Goal: Transaction & Acquisition: Purchase product/service

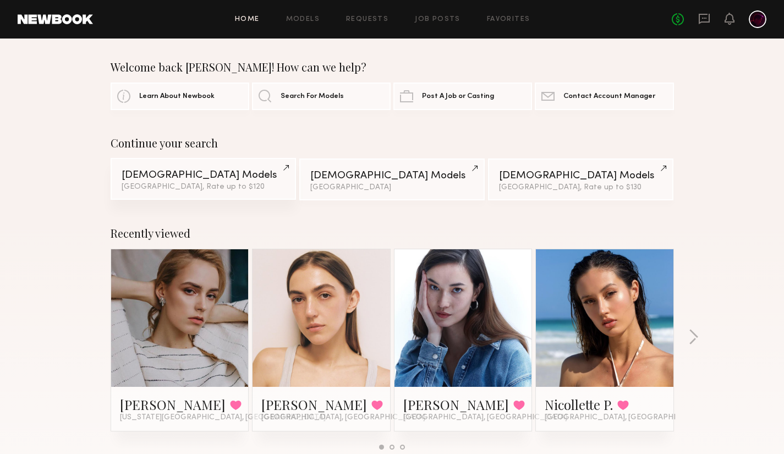
click at [171, 178] on div "Female Models" at bounding box center [203, 175] width 163 height 10
click at [314, 99] on span "Search For Models" at bounding box center [312, 95] width 63 height 7
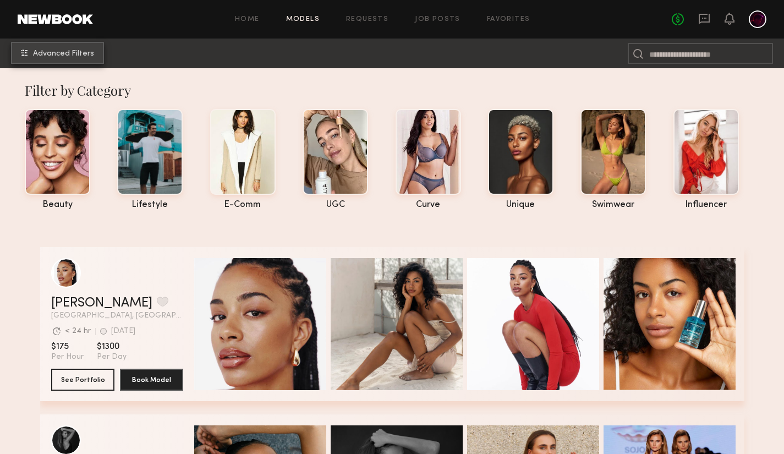
click at [82, 56] on span "Advanced Filters" at bounding box center [63, 54] width 61 height 8
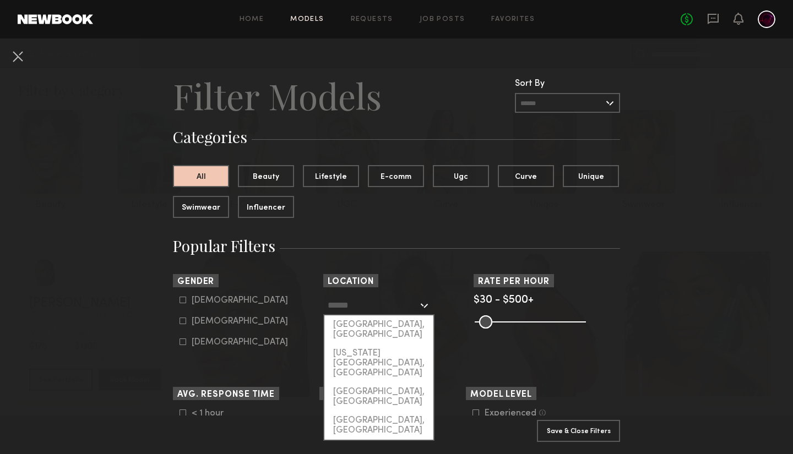
click at [360, 308] on input "text" at bounding box center [372, 305] width 90 height 19
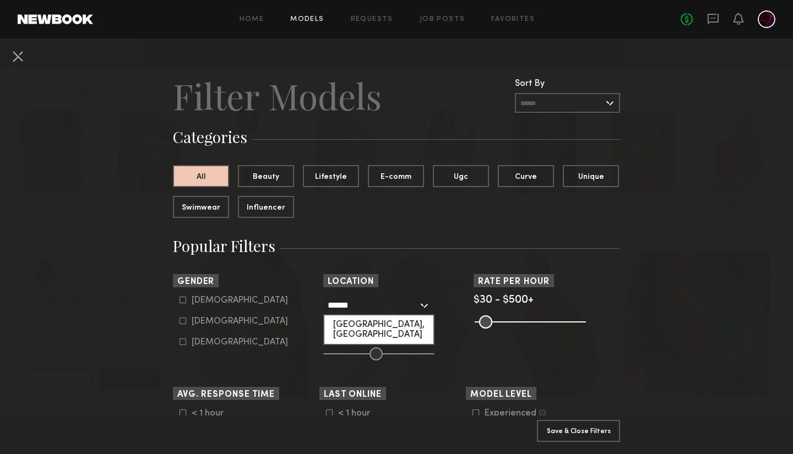
click at [366, 326] on div "Las Vegas, NV" at bounding box center [378, 329] width 109 height 29
type input "**********"
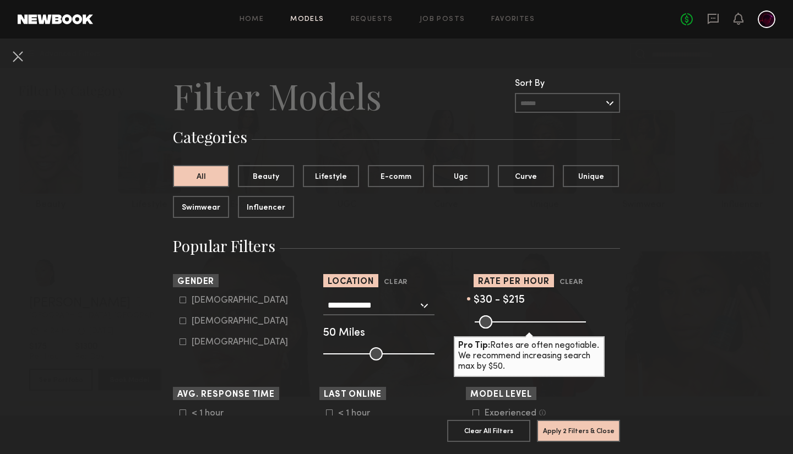
drag, startPoint x: 573, startPoint y: 324, endPoint x: 515, endPoint y: 330, distance: 58.1
type input "***"
click at [515, 329] on input "range" at bounding box center [529, 321] width 111 height 13
click at [179, 321] on icon at bounding box center [182, 321] width 7 height 7
type input "**"
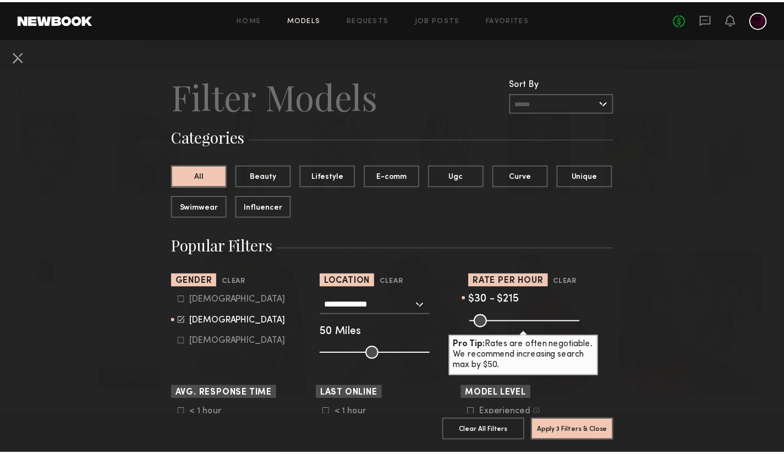
scroll to position [165, 0]
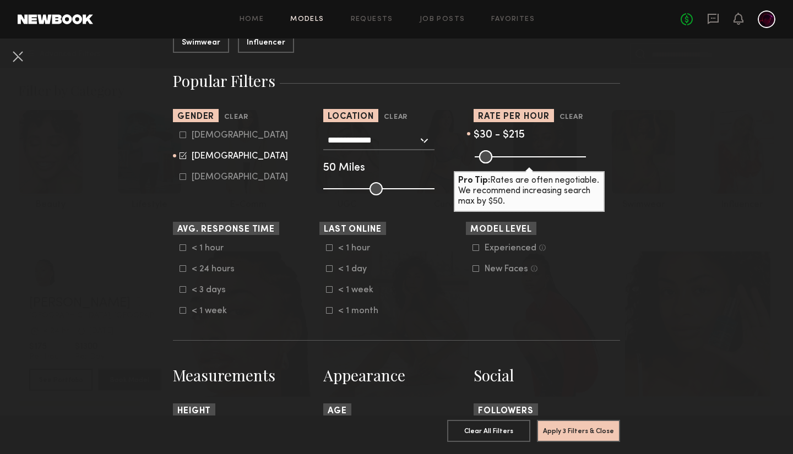
click at [326, 313] on icon at bounding box center [329, 310] width 7 height 7
click at [561, 425] on button "Apply 4 Filters & Close" at bounding box center [578, 430] width 83 height 22
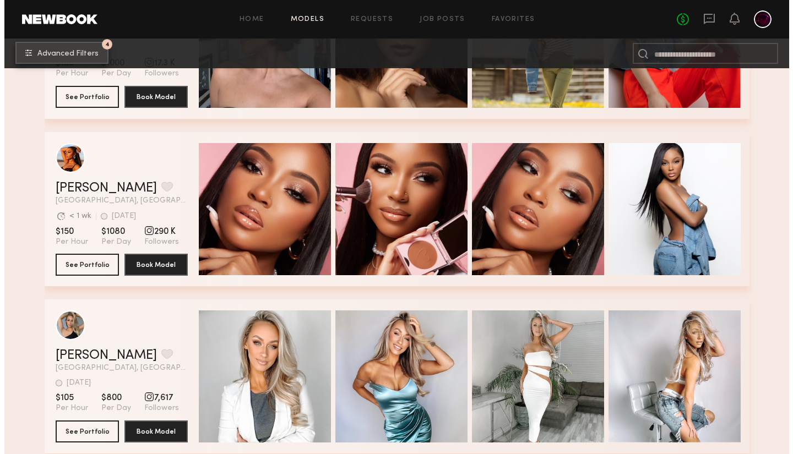
scroll to position [275, 0]
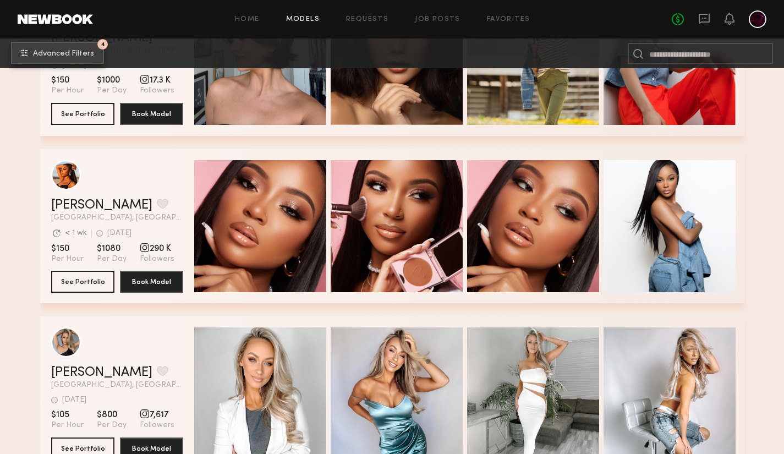
click at [73, 43] on button "4 Advanced Filters" at bounding box center [57, 53] width 93 height 22
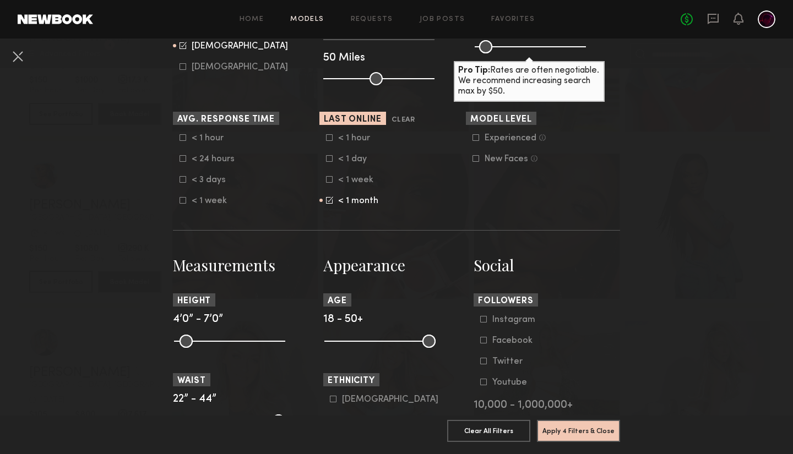
click at [321, 201] on div "< 1 hour < 1 day < 1 week < 1 month" at bounding box center [392, 169] width 146 height 73
click at [326, 201] on icon at bounding box center [329, 199] width 7 height 7
click at [326, 179] on icon at bounding box center [329, 180] width 6 height 6
click at [568, 419] on button "Apply 4 Filters & Close" at bounding box center [578, 430] width 83 height 22
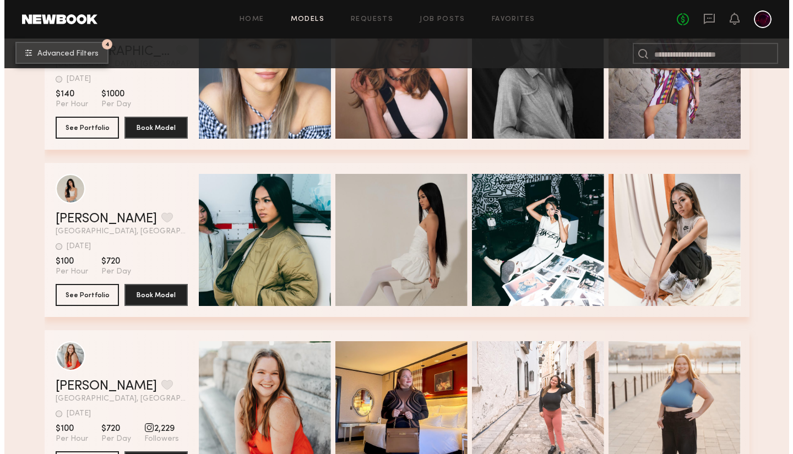
scroll to position [151, 0]
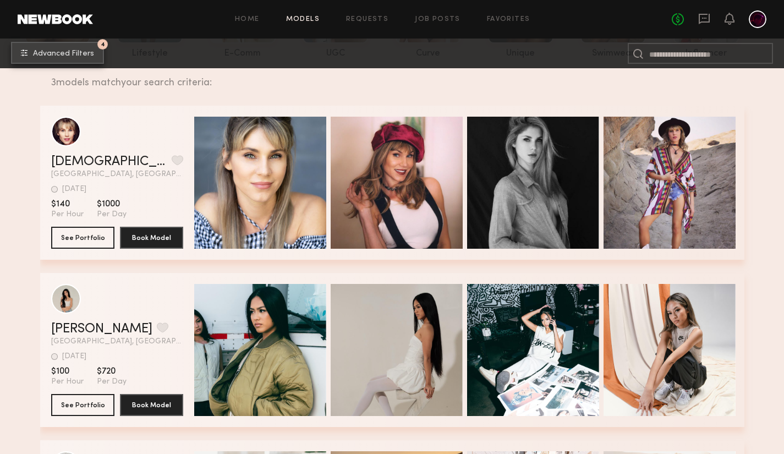
click at [67, 51] on span "Advanced Filters" at bounding box center [63, 54] width 61 height 8
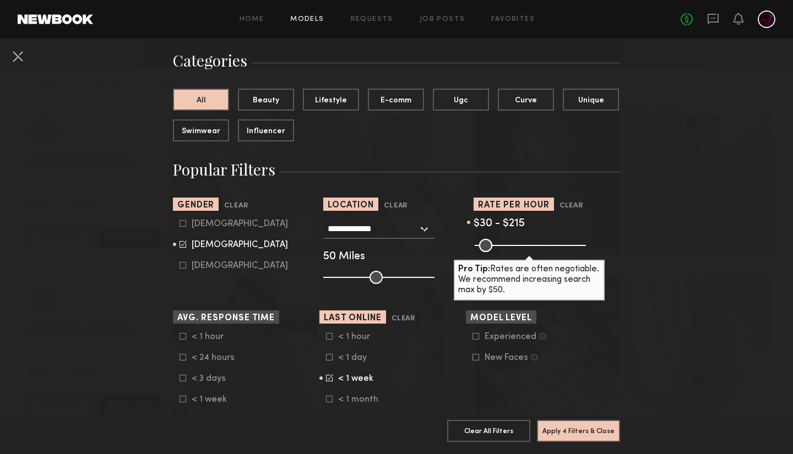
scroll to position [220, 0]
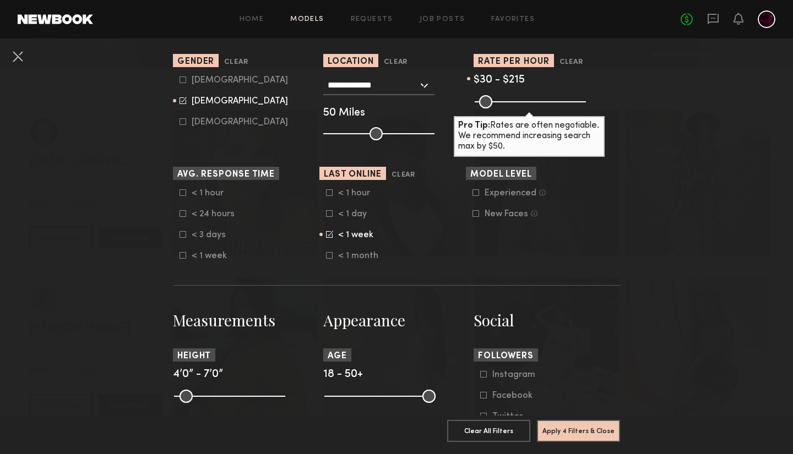
click at [326, 216] on icon at bounding box center [329, 213] width 7 height 7
click at [326, 195] on icon at bounding box center [329, 192] width 7 height 7
click at [555, 422] on button "Apply 4 Filters & Close" at bounding box center [578, 430] width 83 height 22
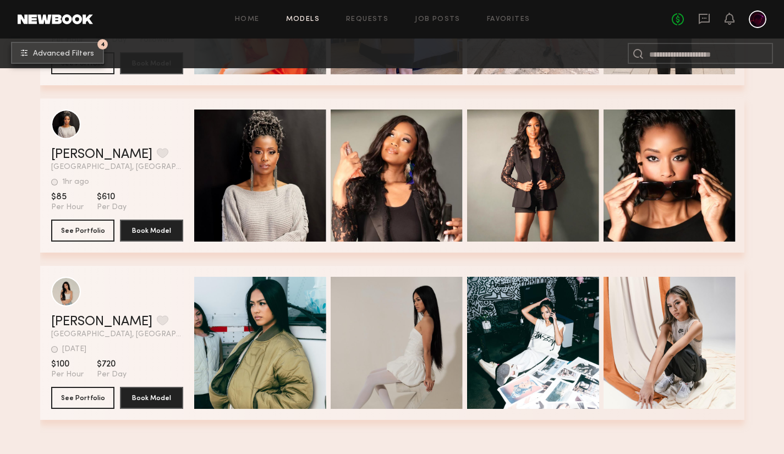
scroll to position [816, 0]
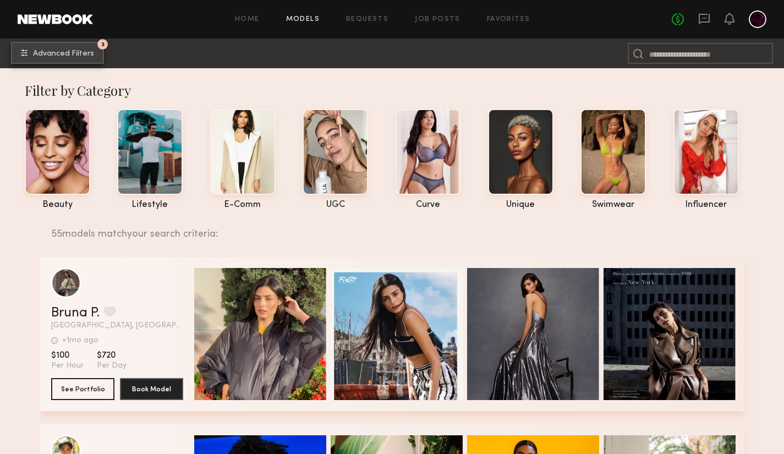
click at [66, 55] on span "Advanced Filters" at bounding box center [63, 54] width 61 height 8
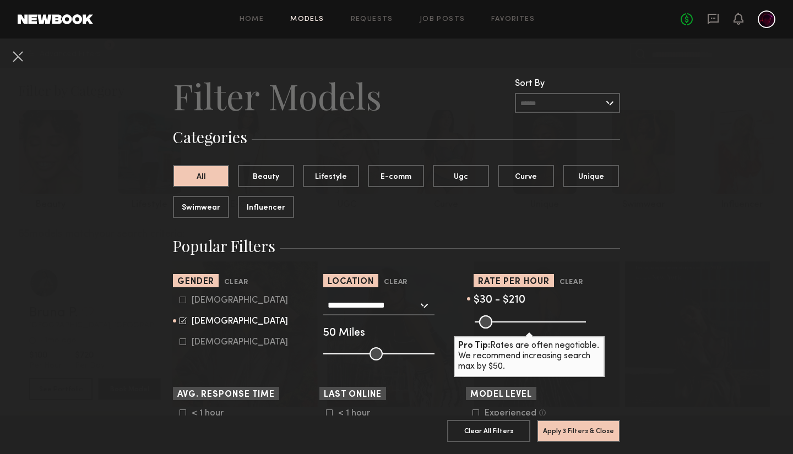
drag, startPoint x: 494, startPoint y: 320, endPoint x: 514, endPoint y: 326, distance: 20.7
type input "***"
click at [514, 326] on input "range" at bounding box center [529, 321] width 111 height 13
click at [567, 429] on button "Apply 3 Filters & Close" at bounding box center [578, 430] width 83 height 22
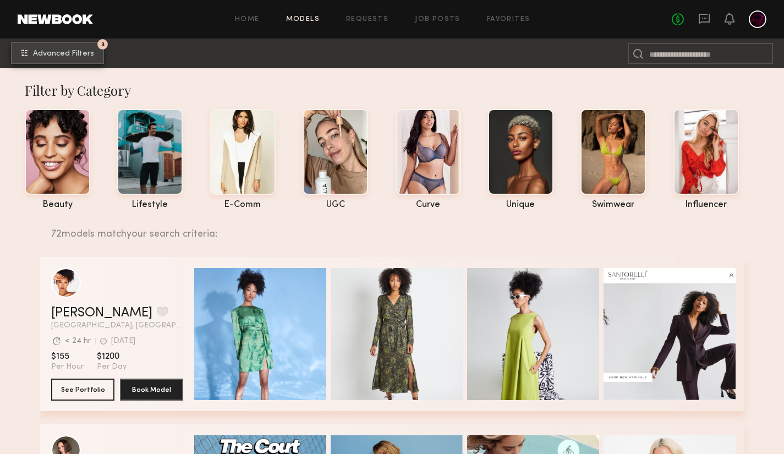
click at [69, 56] on span "Advanced Filters" at bounding box center [63, 54] width 61 height 8
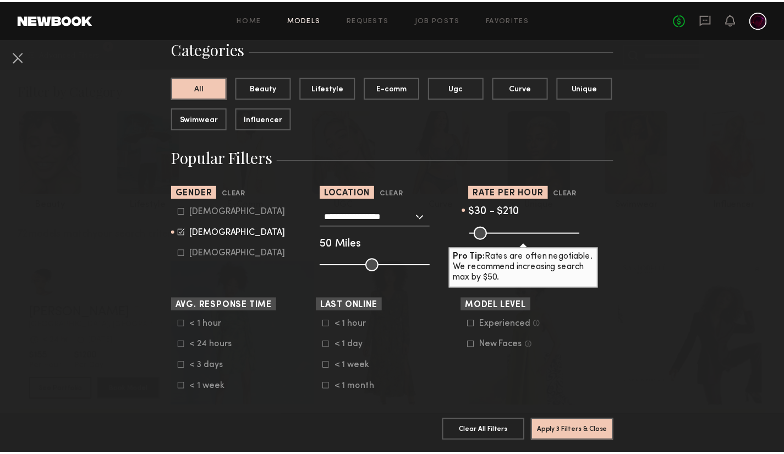
scroll to position [110, 0]
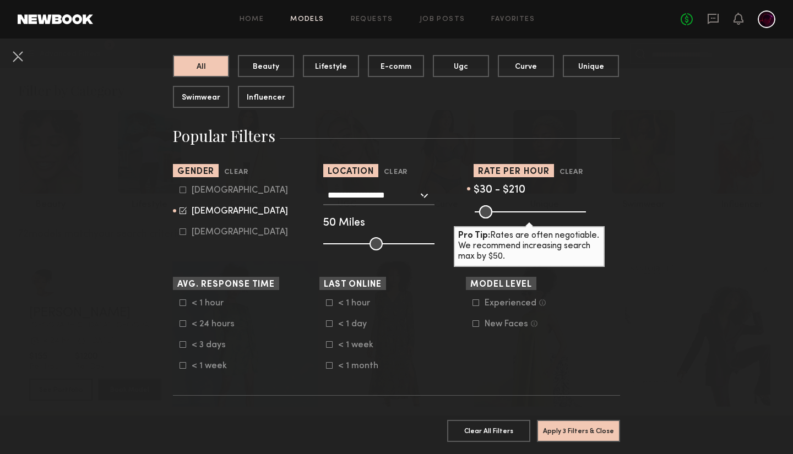
click at [326, 368] on icon at bounding box center [329, 365] width 7 height 7
click at [329, 346] on label "< 1 week" at bounding box center [353, 344] width 55 height 7
click at [329, 324] on label "< 1 day" at bounding box center [353, 323] width 55 height 7
click at [326, 305] on icon at bounding box center [329, 302] width 7 height 7
click at [327, 367] on icon at bounding box center [330, 365] width 6 height 6
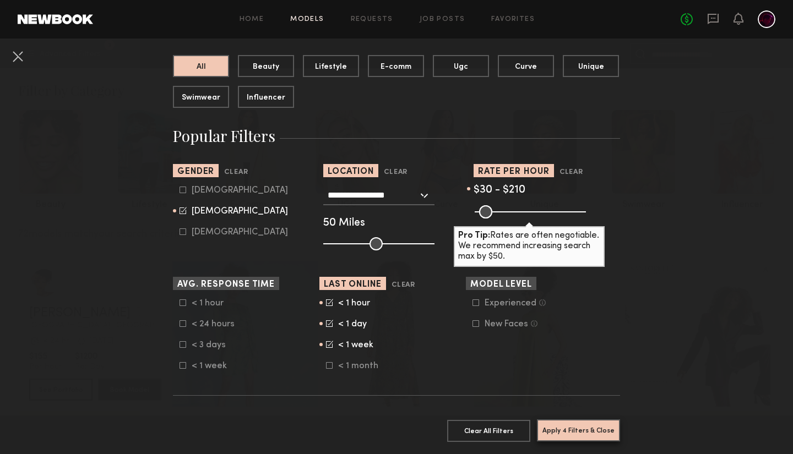
click at [569, 419] on button "Apply 4 Filters & Close" at bounding box center [578, 430] width 83 height 22
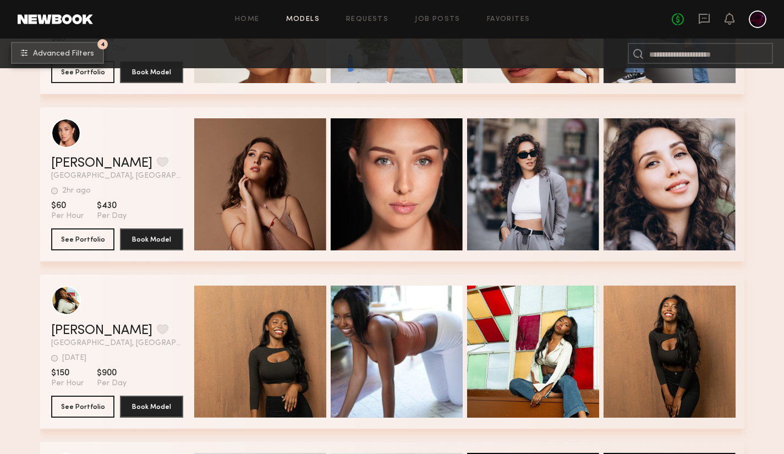
scroll to position [1376, 0]
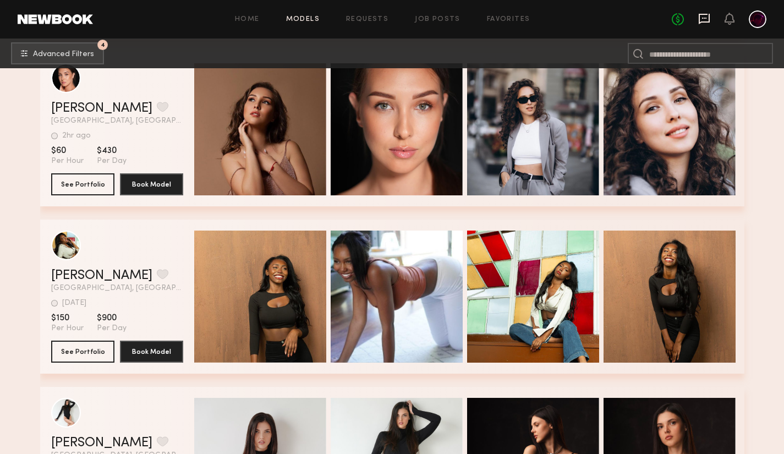
click at [707, 22] on icon at bounding box center [704, 19] width 11 height 10
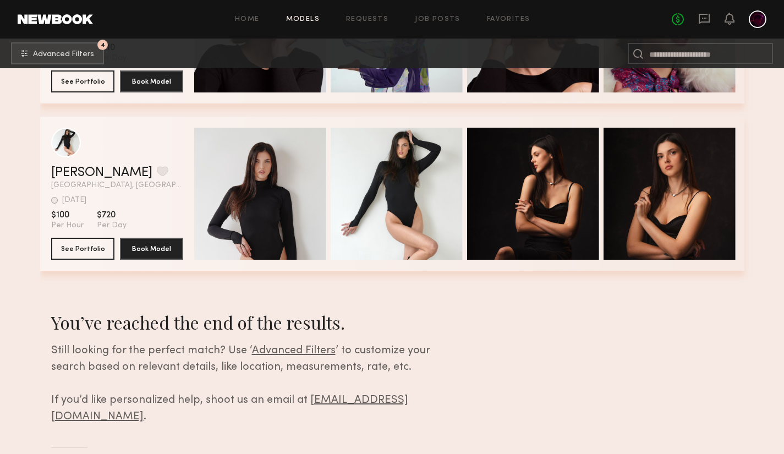
scroll to position [2155, 0]
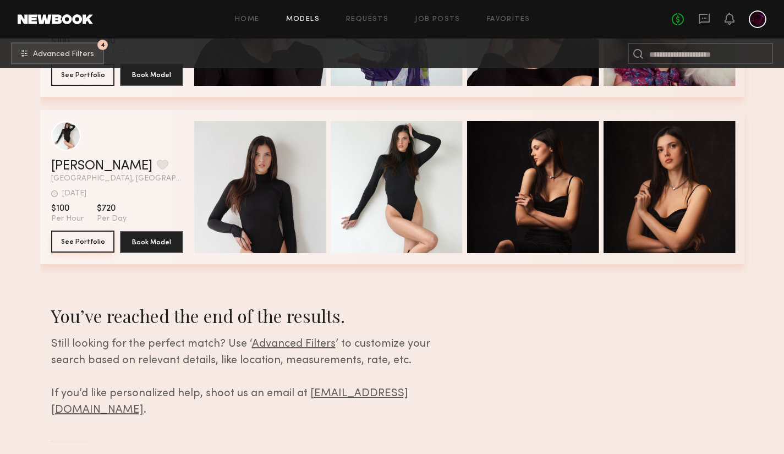
click at [56, 243] on button "See Portfolio" at bounding box center [82, 242] width 63 height 22
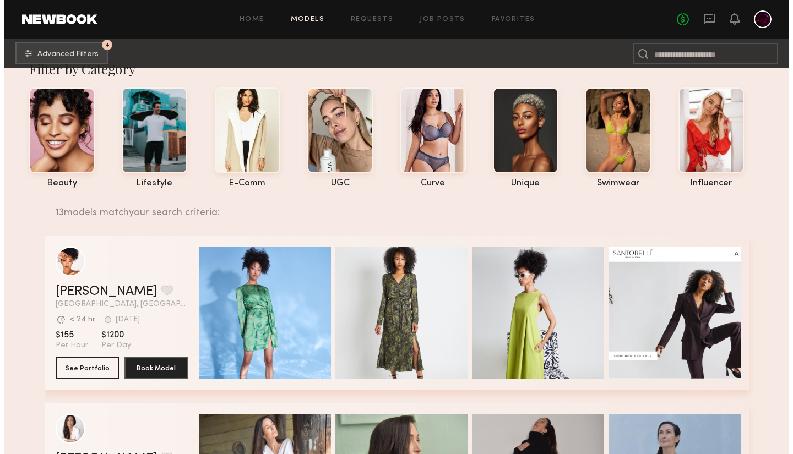
scroll to position [0, 0]
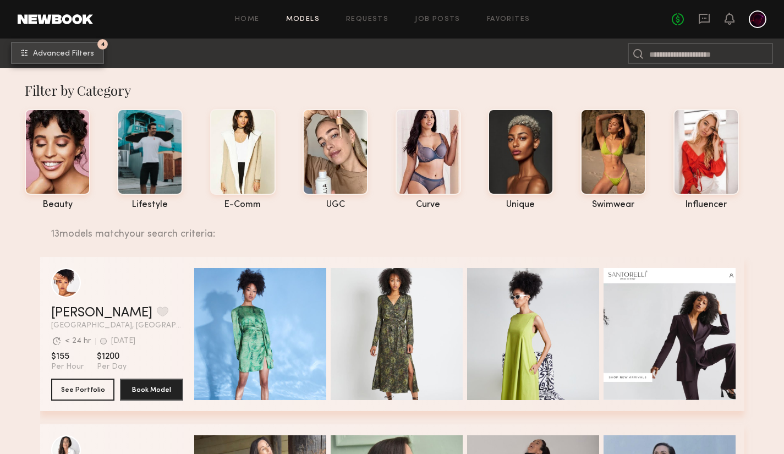
click at [73, 56] on span "Advanced Filters" at bounding box center [63, 54] width 61 height 8
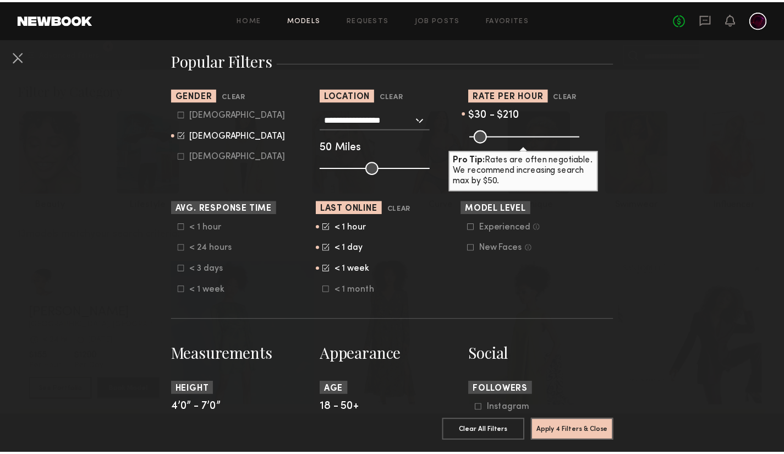
scroll to position [275, 0]
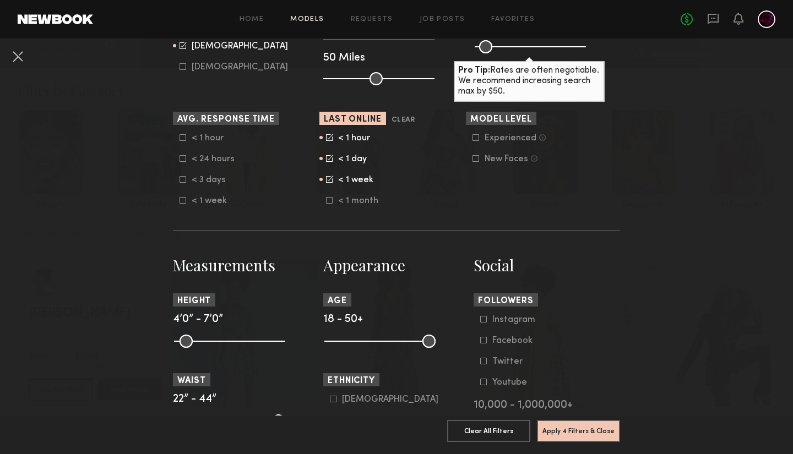
click at [327, 141] on common-framework-checkbox "< 1 hour" at bounding box center [396, 138] width 140 height 10
click at [326, 136] on icon at bounding box center [329, 137] width 7 height 7
click at [326, 156] on icon at bounding box center [329, 158] width 7 height 7
click at [326, 183] on icon at bounding box center [329, 179] width 7 height 7
click at [326, 202] on icon at bounding box center [329, 200] width 7 height 7
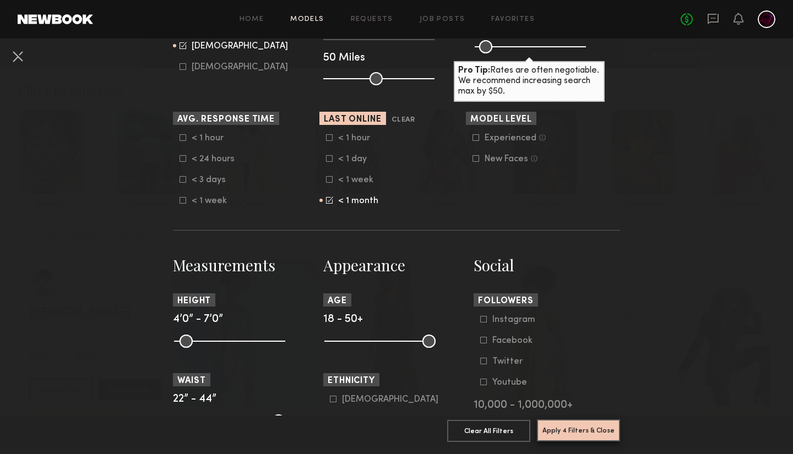
click at [561, 425] on button "Apply 4 Filters & Close" at bounding box center [578, 430] width 83 height 22
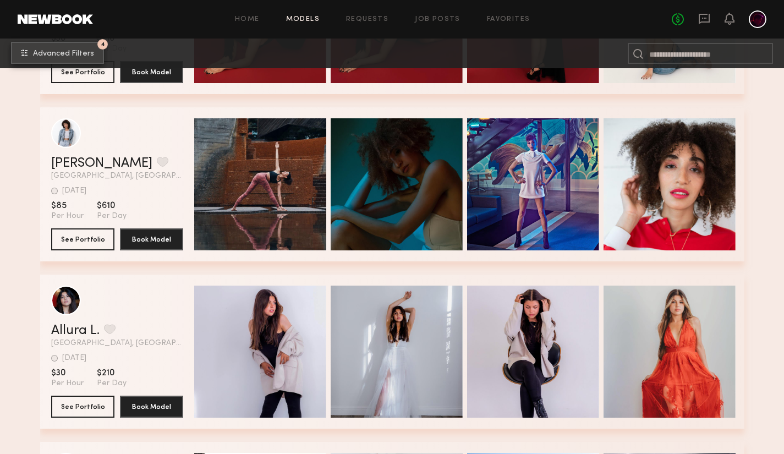
scroll to position [715, 0]
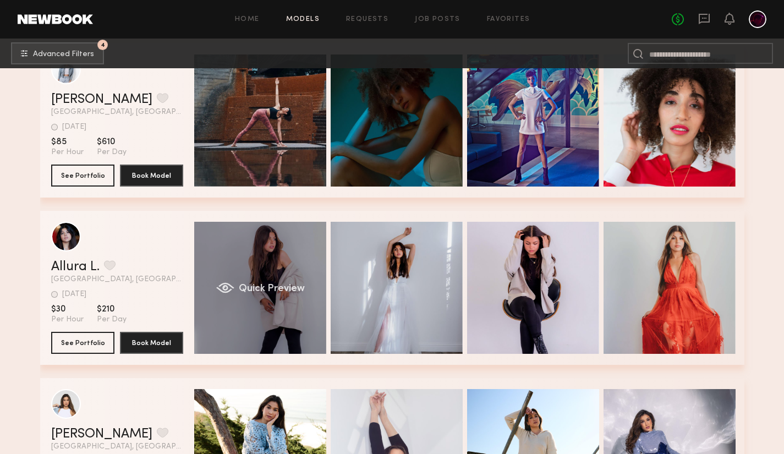
click at [265, 325] on div "Quick Preview" at bounding box center [260, 288] width 132 height 132
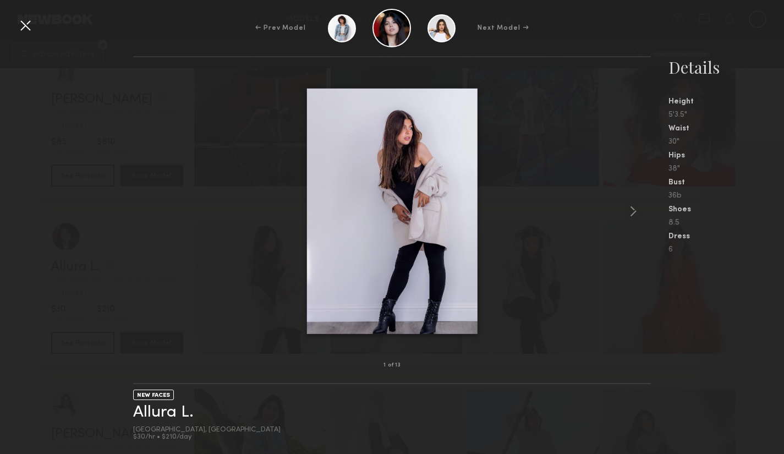
click at [30, 22] on div at bounding box center [26, 26] width 18 height 18
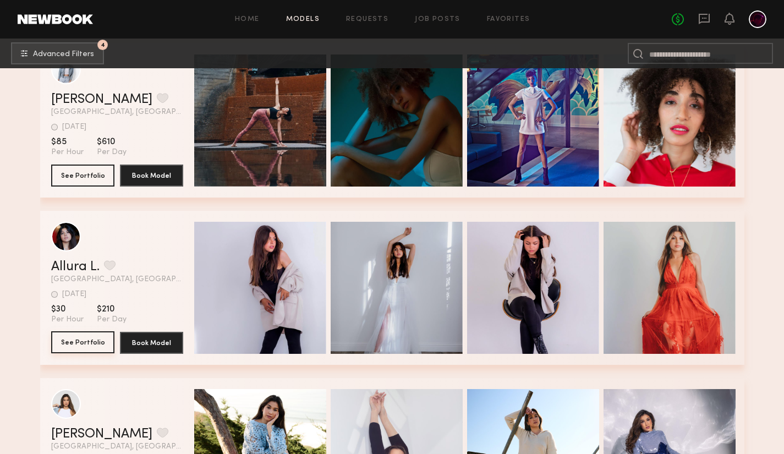
click at [68, 349] on button "See Portfolio" at bounding box center [82, 342] width 63 height 22
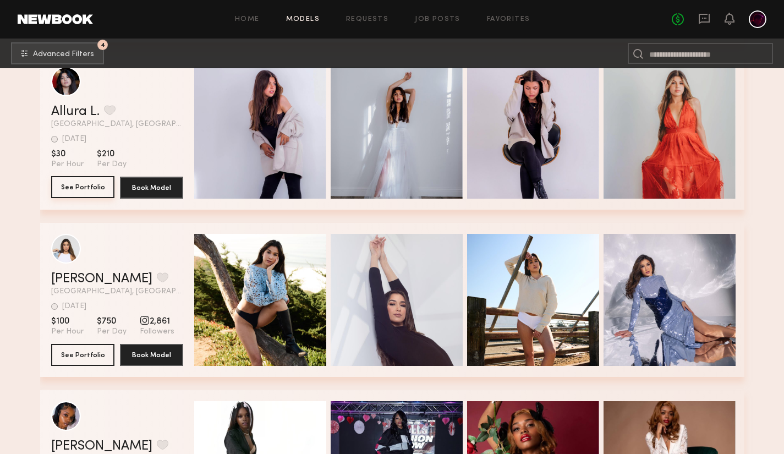
scroll to position [881, 0]
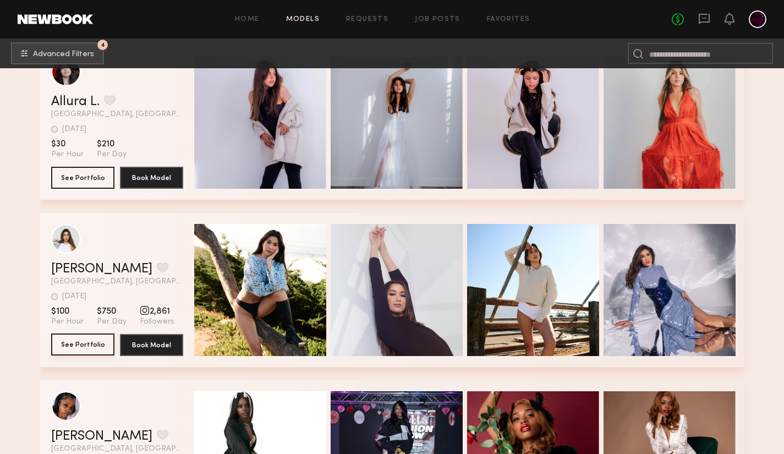
click at [67, 348] on button "See Portfolio" at bounding box center [82, 345] width 63 height 22
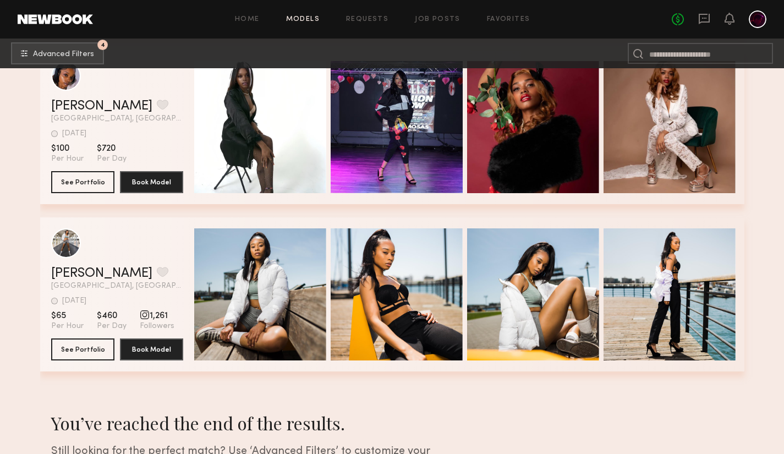
scroll to position [1318, 0]
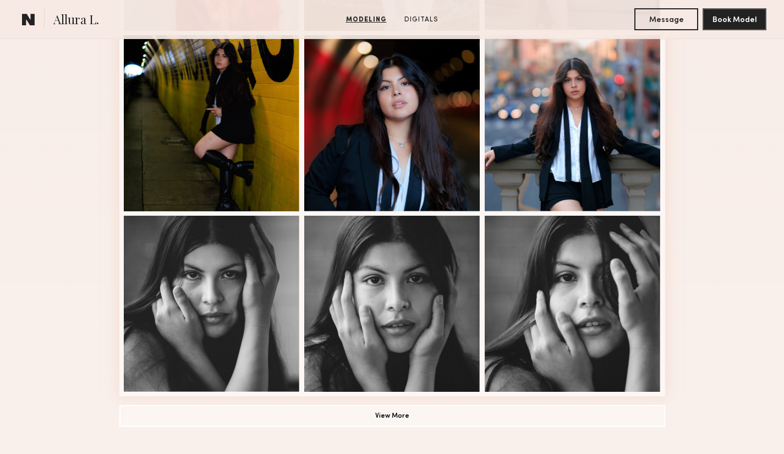
scroll to position [660, 0]
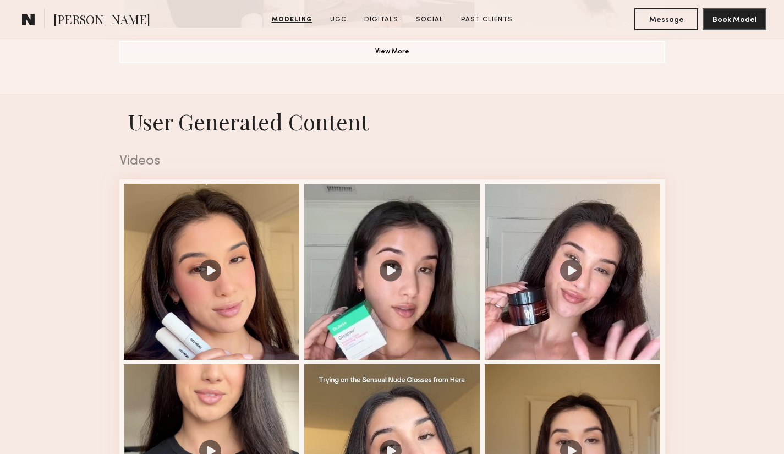
scroll to position [1321, 0]
